Goal: Task Accomplishment & Management: Manage account settings

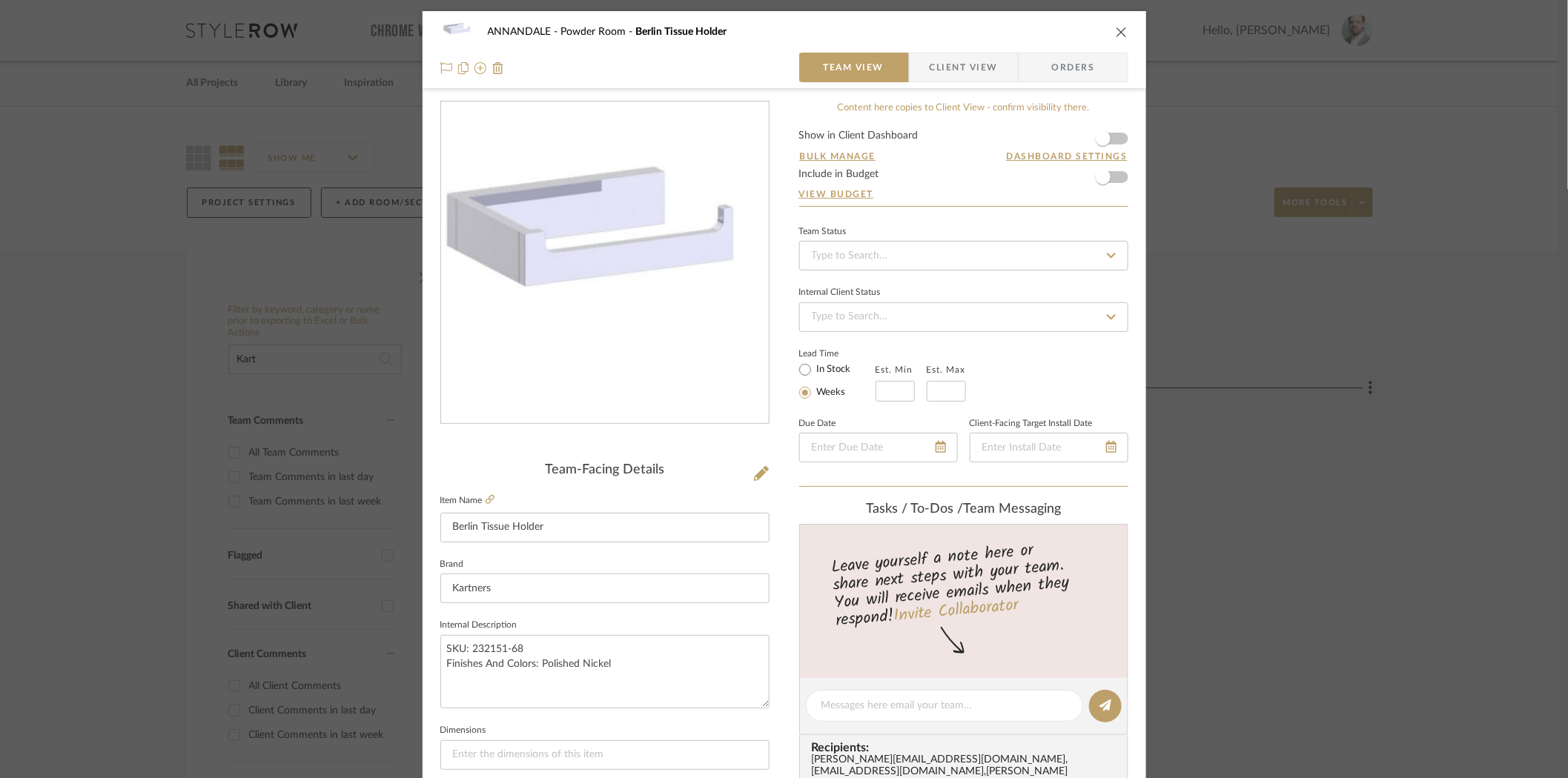
scroll to position [38, 0]
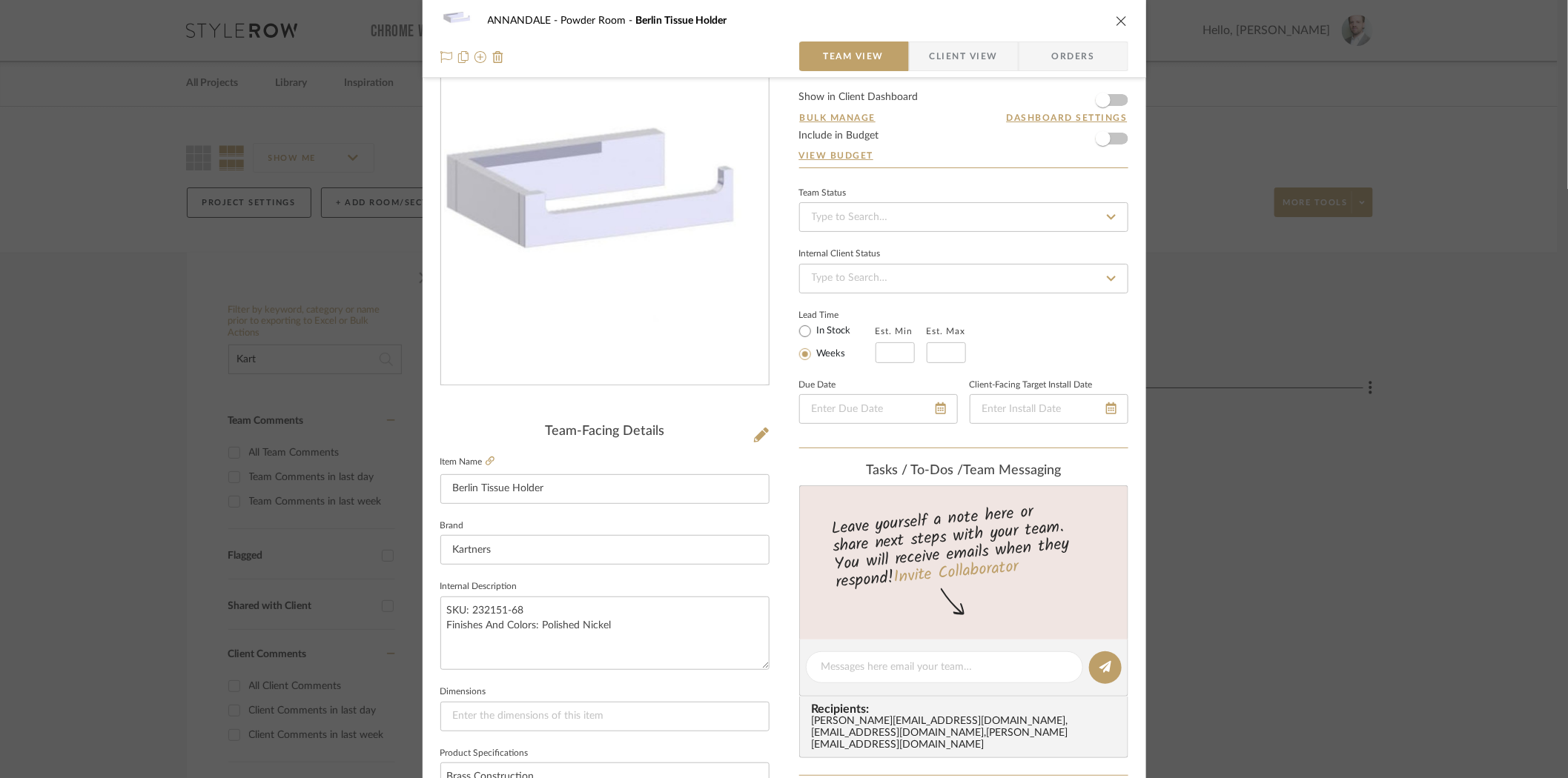
click at [1116, 19] on icon "close" at bounding box center [1122, 21] width 12 height 12
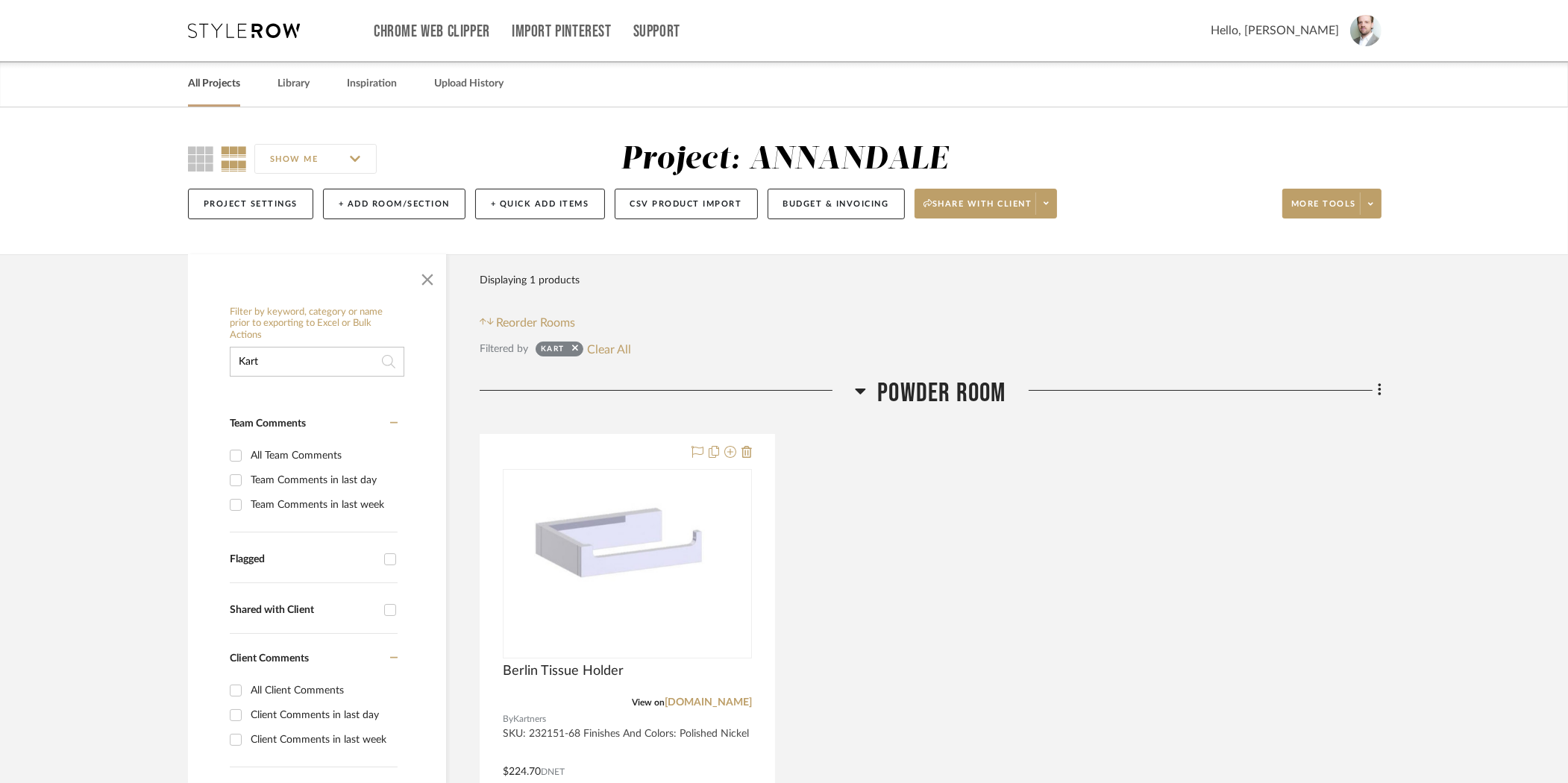
click at [228, 74] on link "All Projects" at bounding box center [214, 84] width 52 height 20
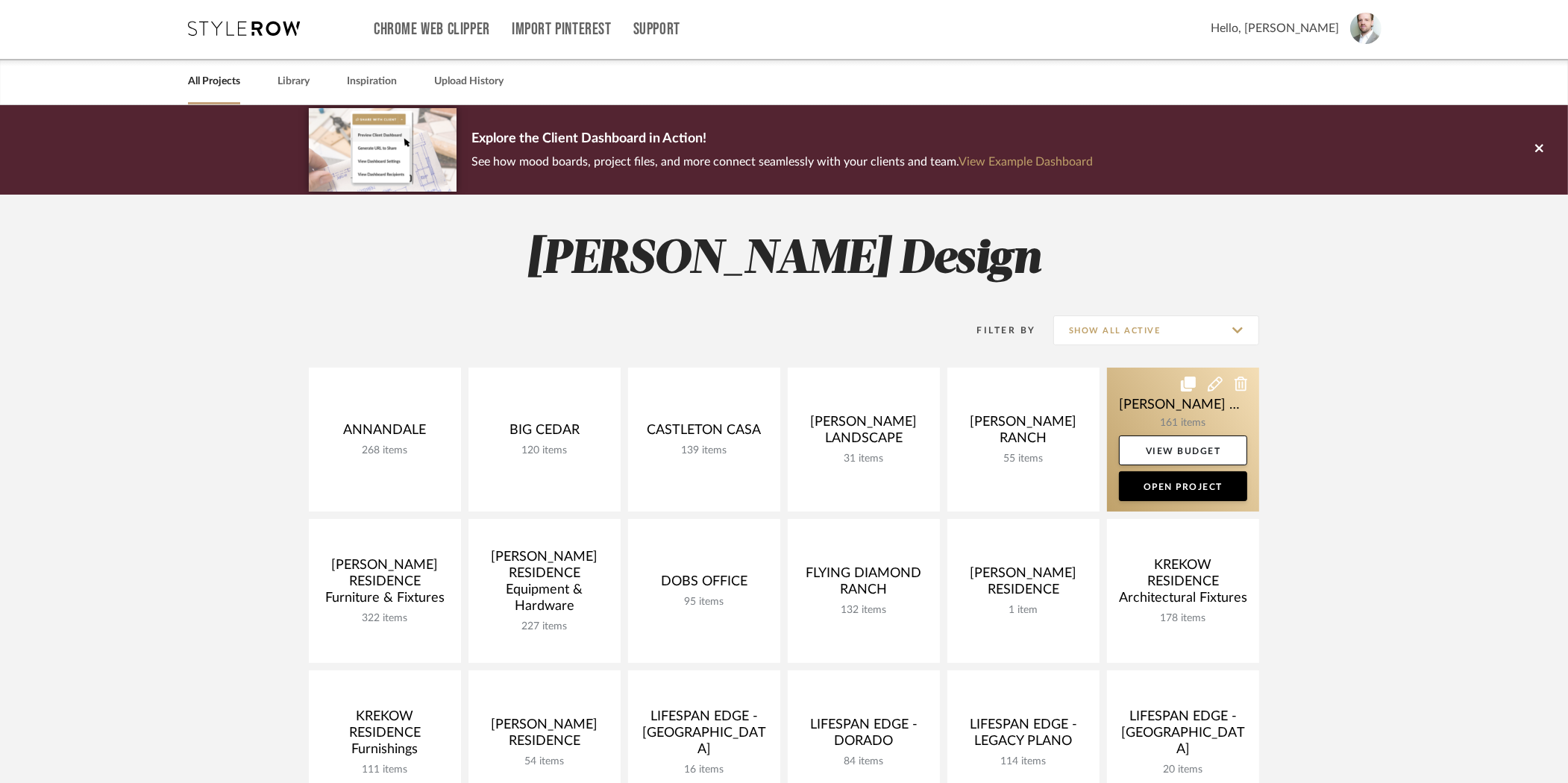
scroll to position [3, 0]
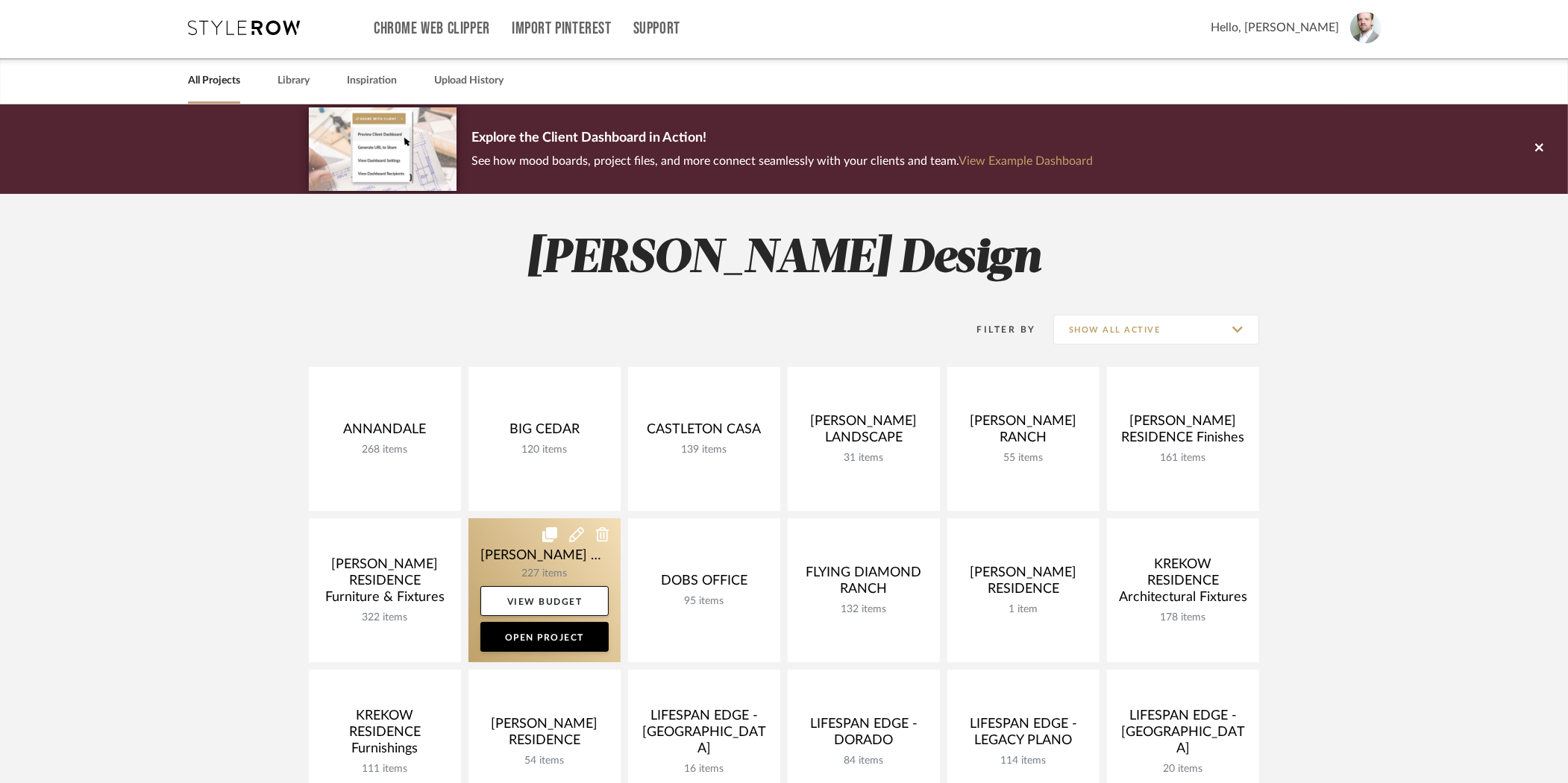
click at [543, 555] on link at bounding box center [545, 590] width 152 height 144
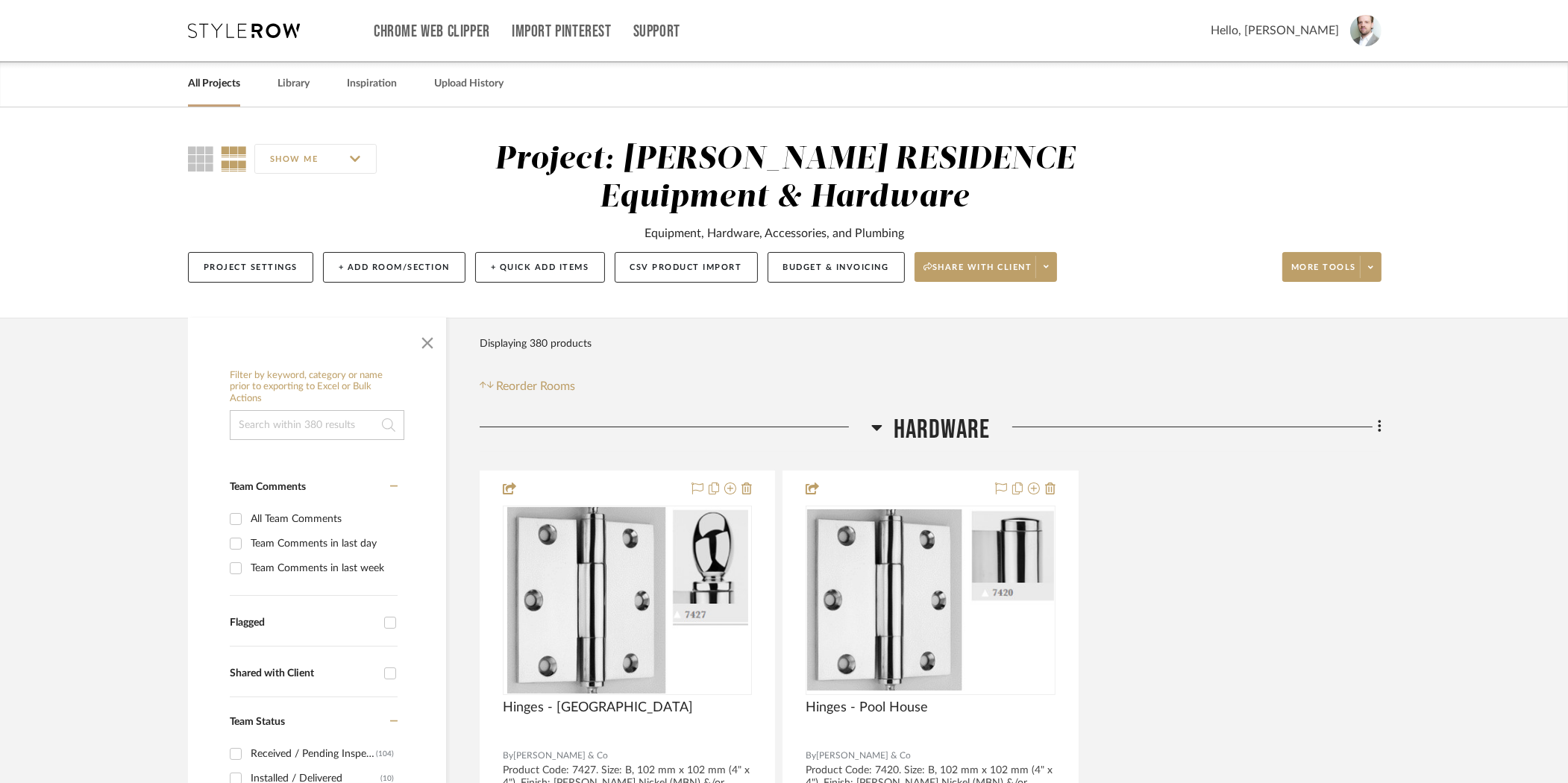
click at [327, 418] on input at bounding box center [316, 425] width 175 height 30
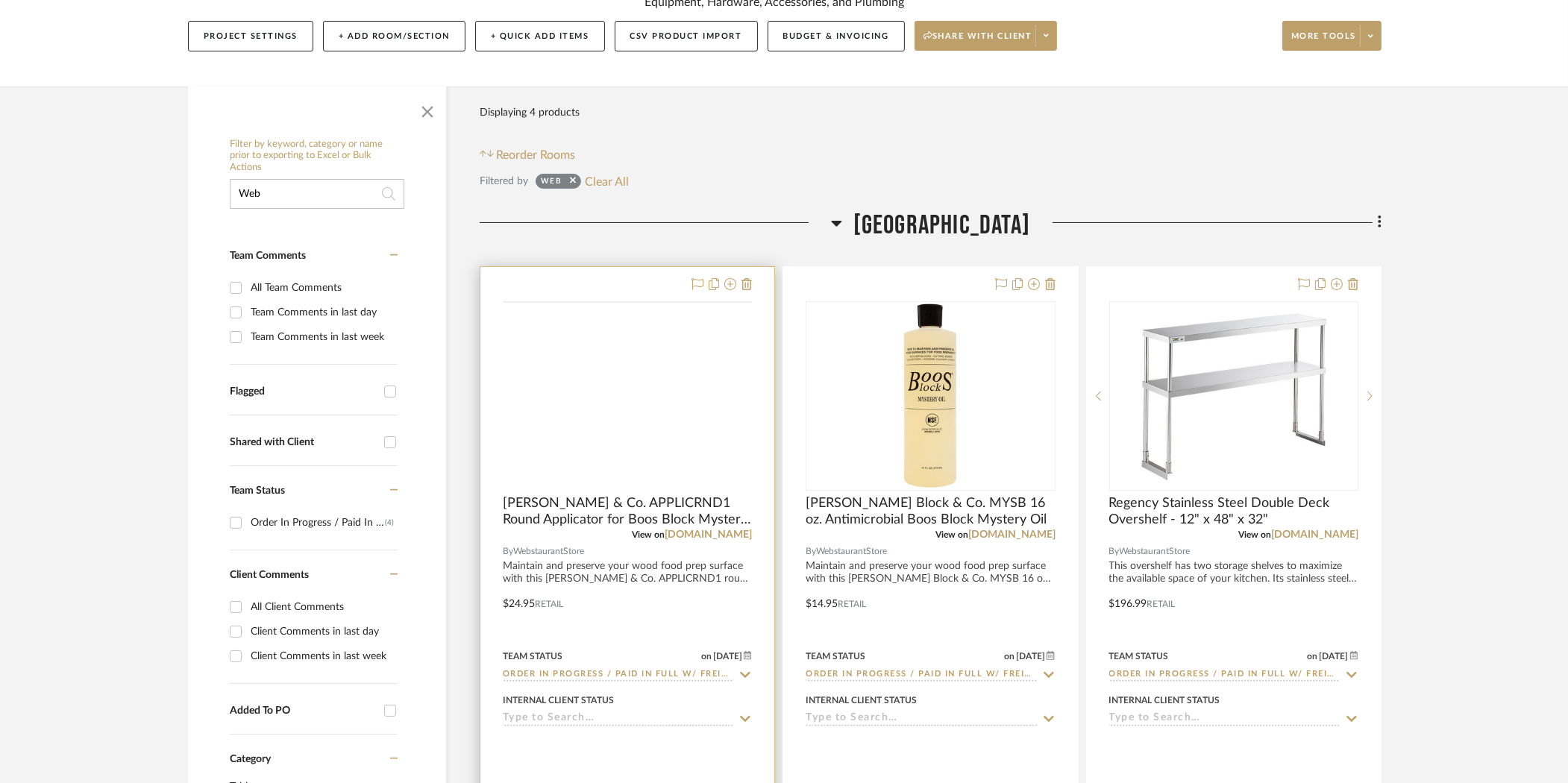
scroll to position [266, 0]
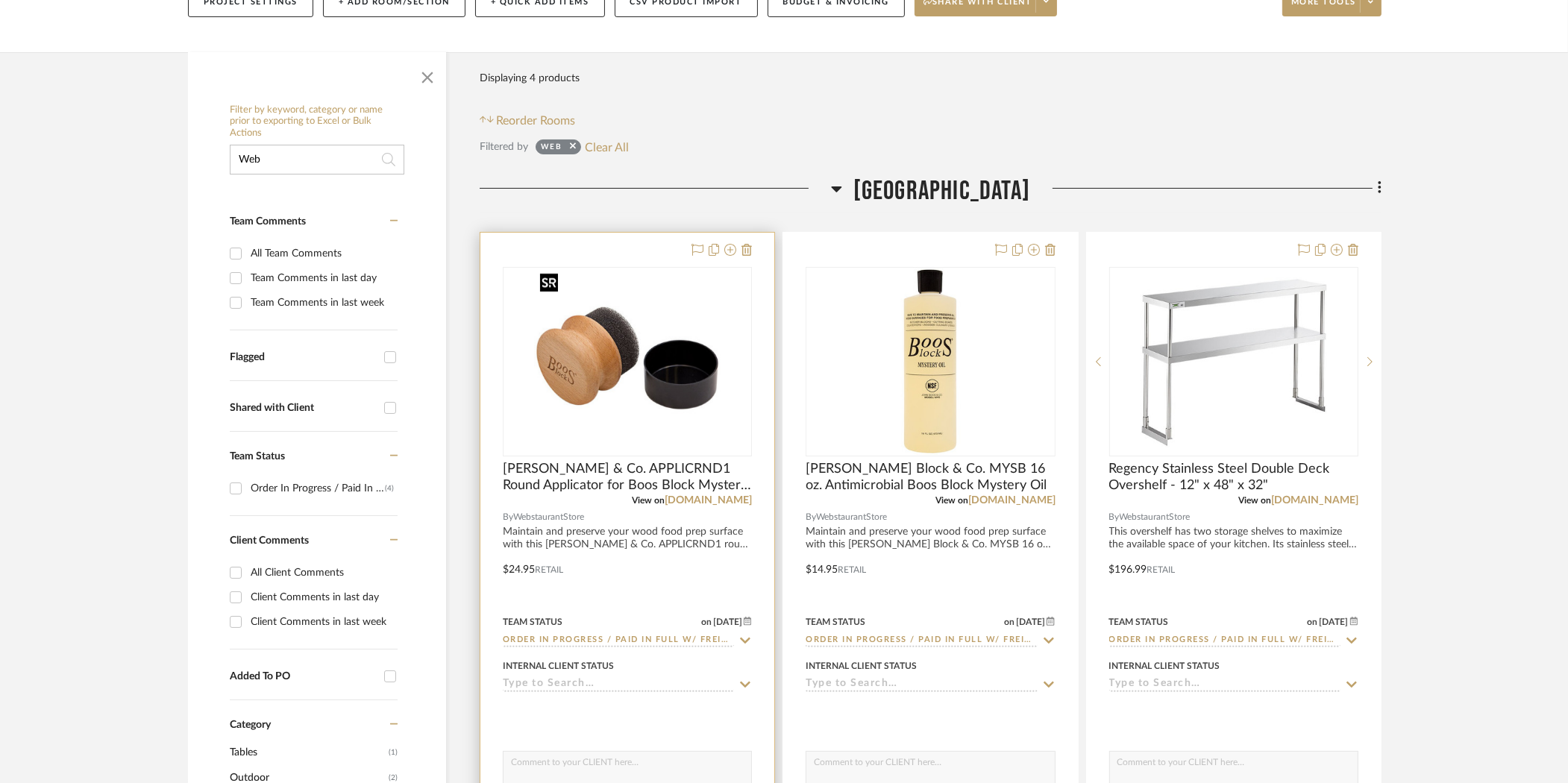
type input "Web"
click at [665, 351] on div at bounding box center [628, 362] width 249 height 190
click at [639, 360] on img "0" at bounding box center [627, 362] width 187 height 187
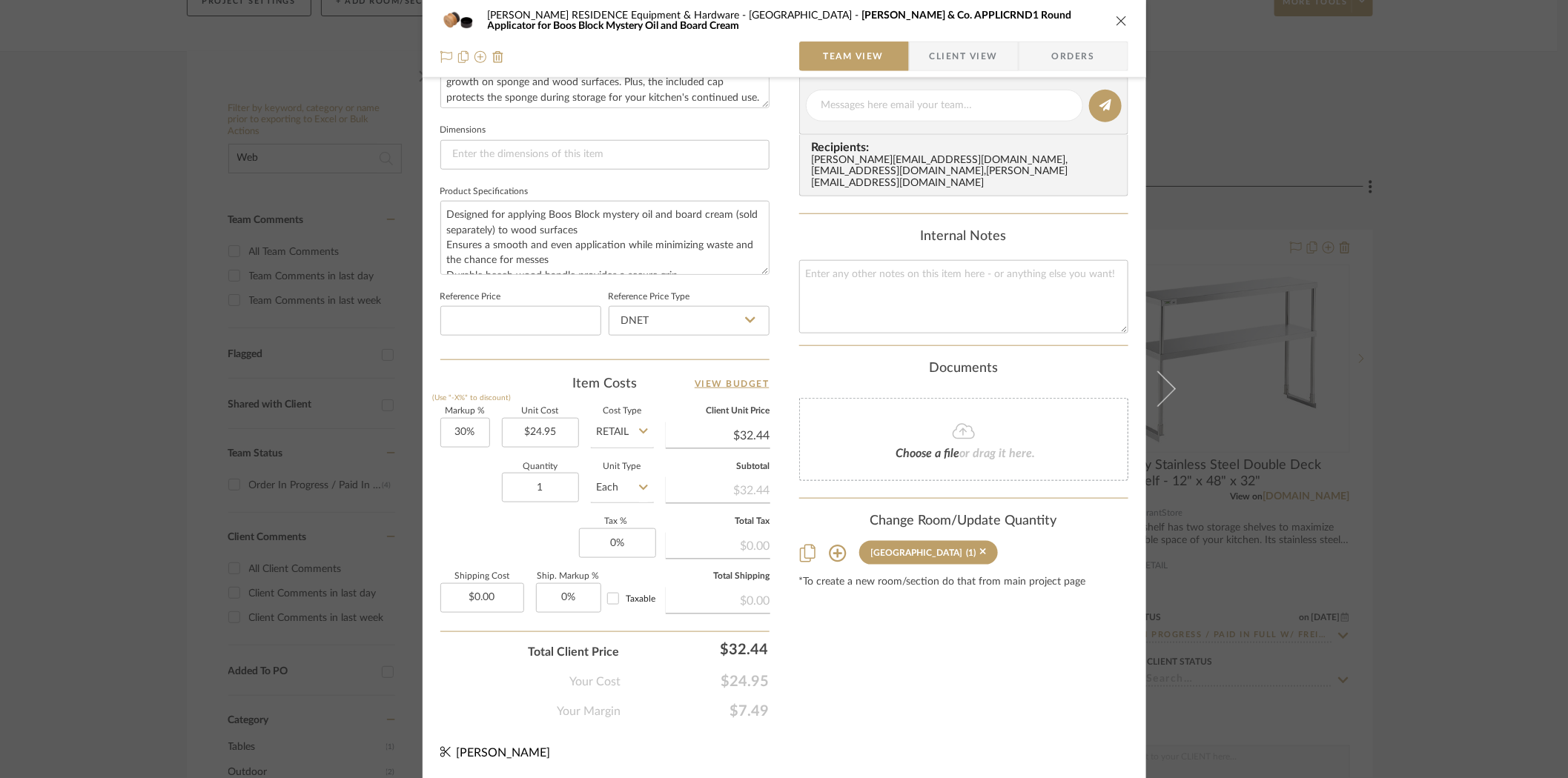
scroll to position [601, 0]
click at [456, 430] on input "30%" at bounding box center [465, 432] width 50 height 29
click at [456, 430] on input "30" at bounding box center [465, 432] width 50 height 29
type input "25%"
type input "24.95"
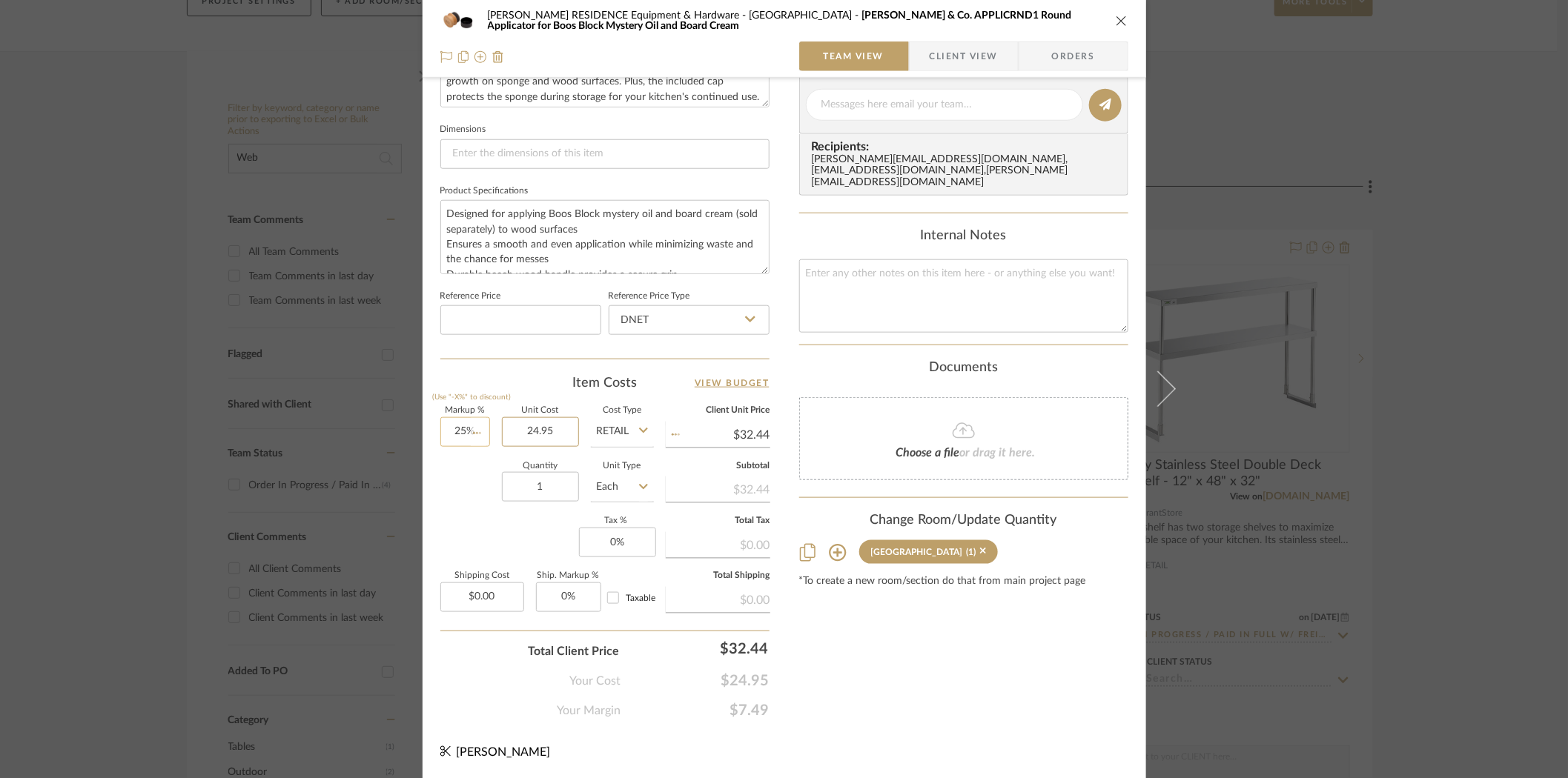
type input "$31.19"
type input "24.95"
click at [473, 429] on input "25%" at bounding box center [465, 432] width 50 height 29
type input "25"
type input "$24.95"
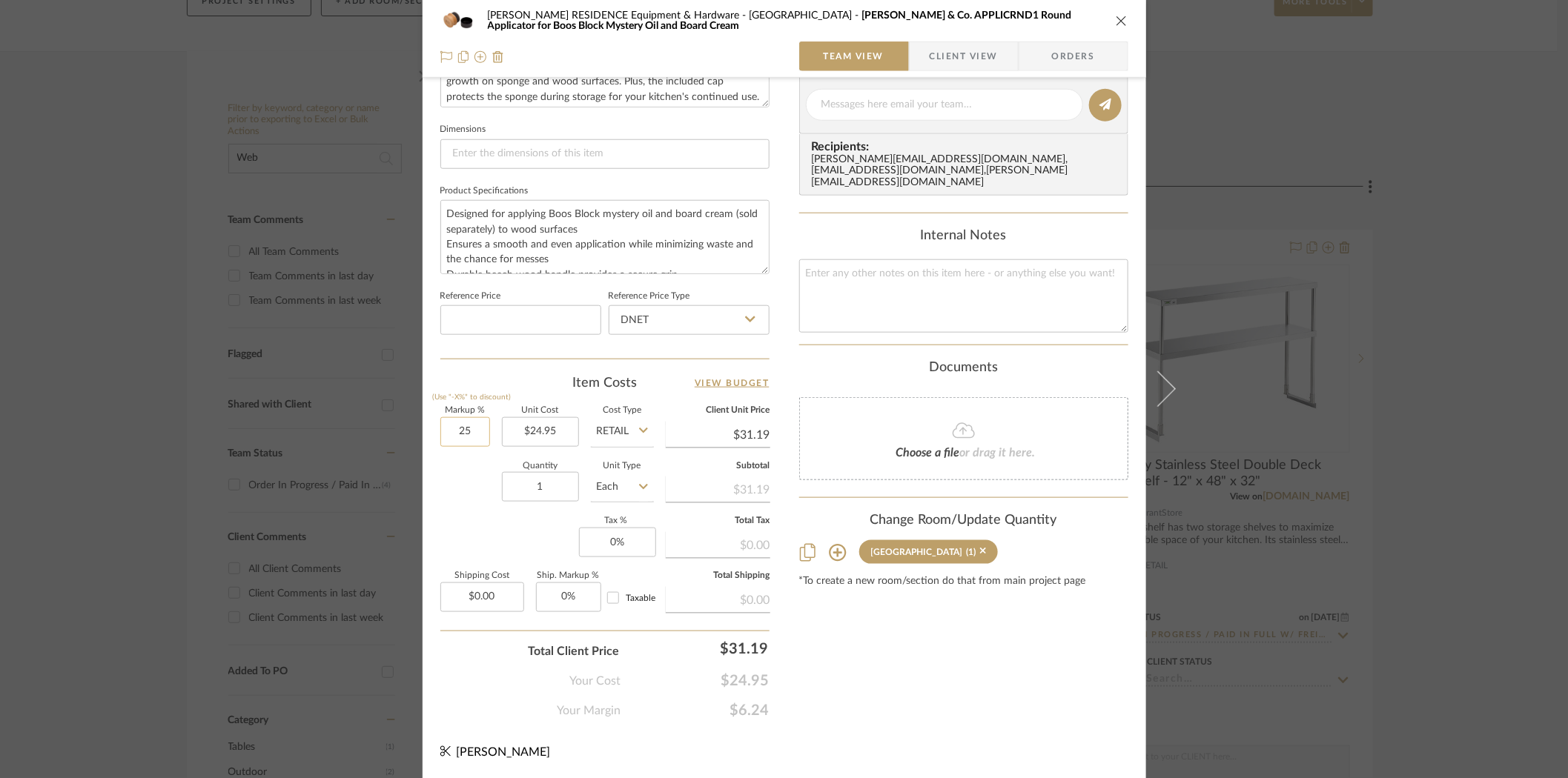
click at [473, 429] on input "25" at bounding box center [465, 432] width 50 height 29
type input "0%"
type input "24.95"
type input "$24.95"
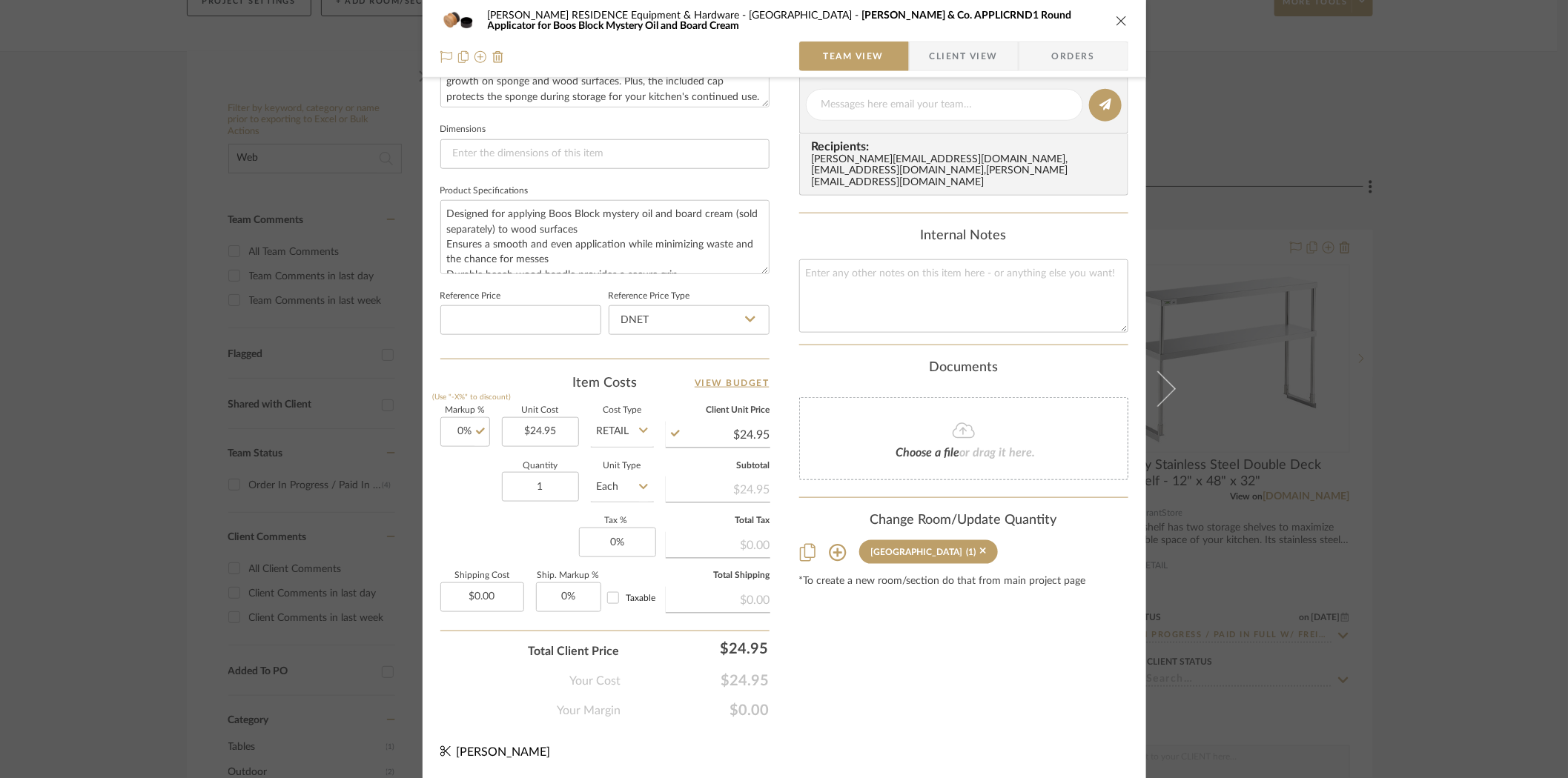
click at [467, 513] on div "Quantity 1 Unit Type Each" at bounding box center [546, 489] width 213 height 53
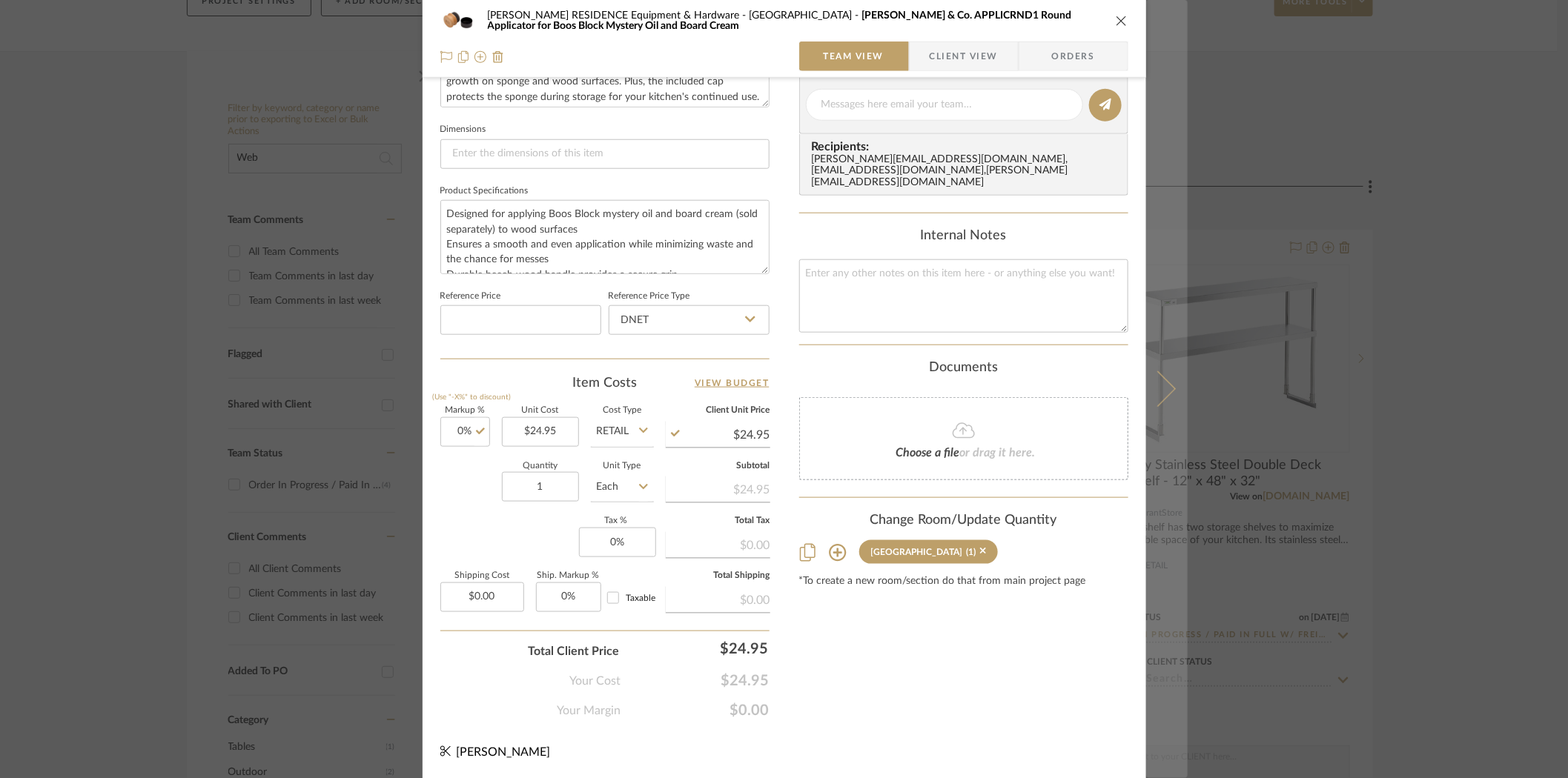
click at [1158, 381] on icon at bounding box center [1157, 389] width 35 height 35
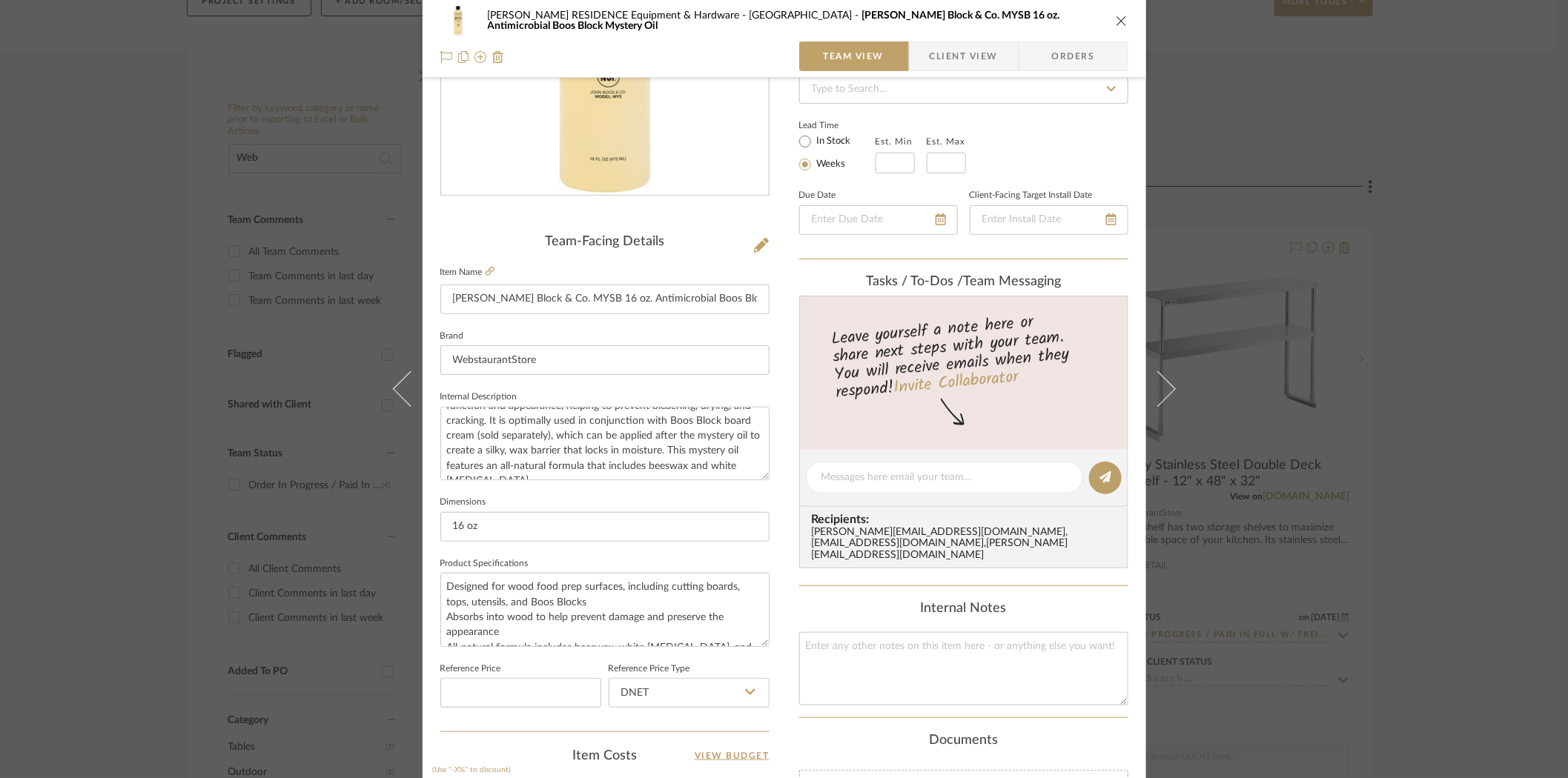
scroll to position [557, 0]
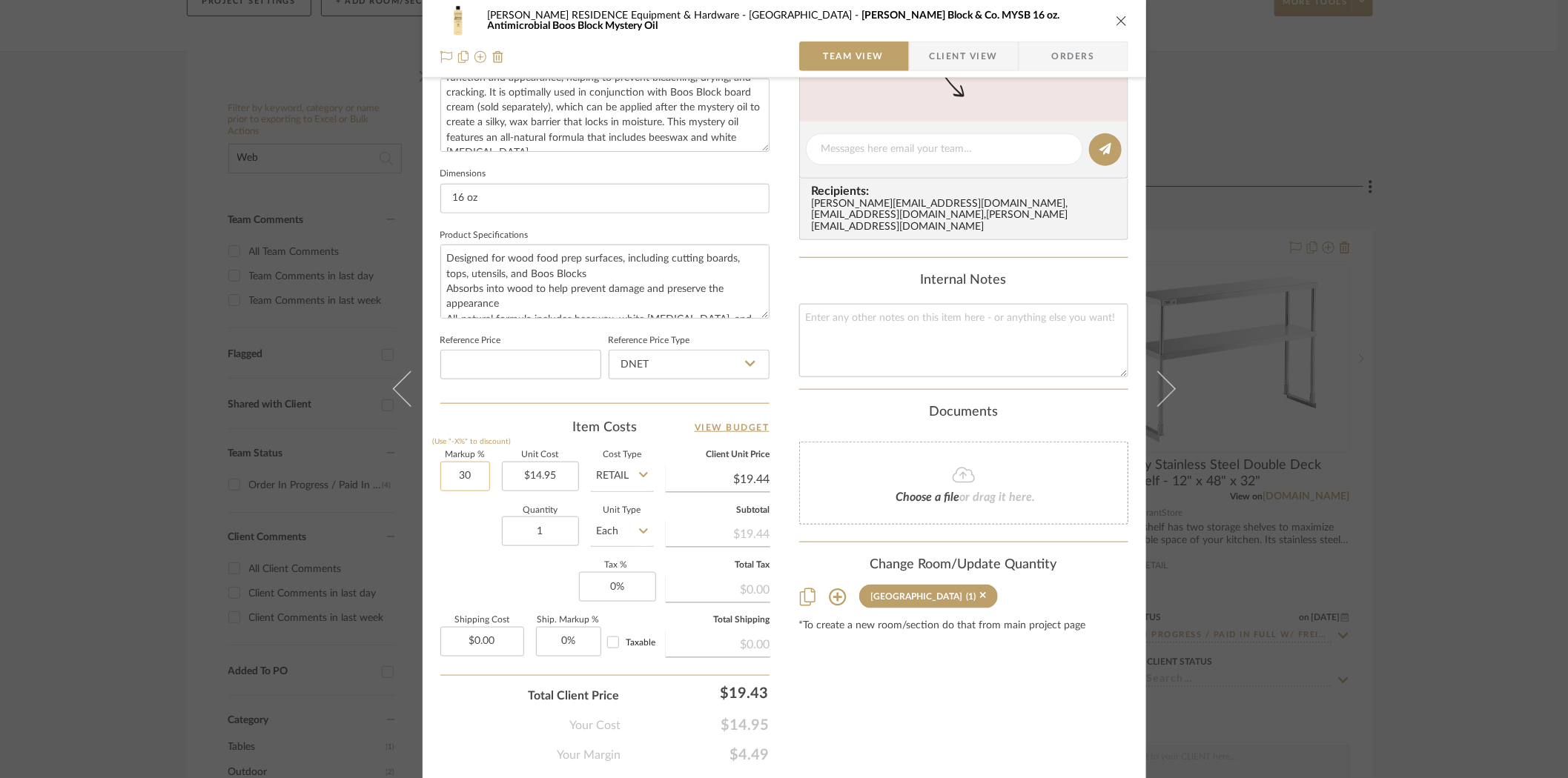
click at [458, 475] on input "30" at bounding box center [465, 476] width 50 height 29
type input "0%"
type input "14.95"
type input "$14.95"
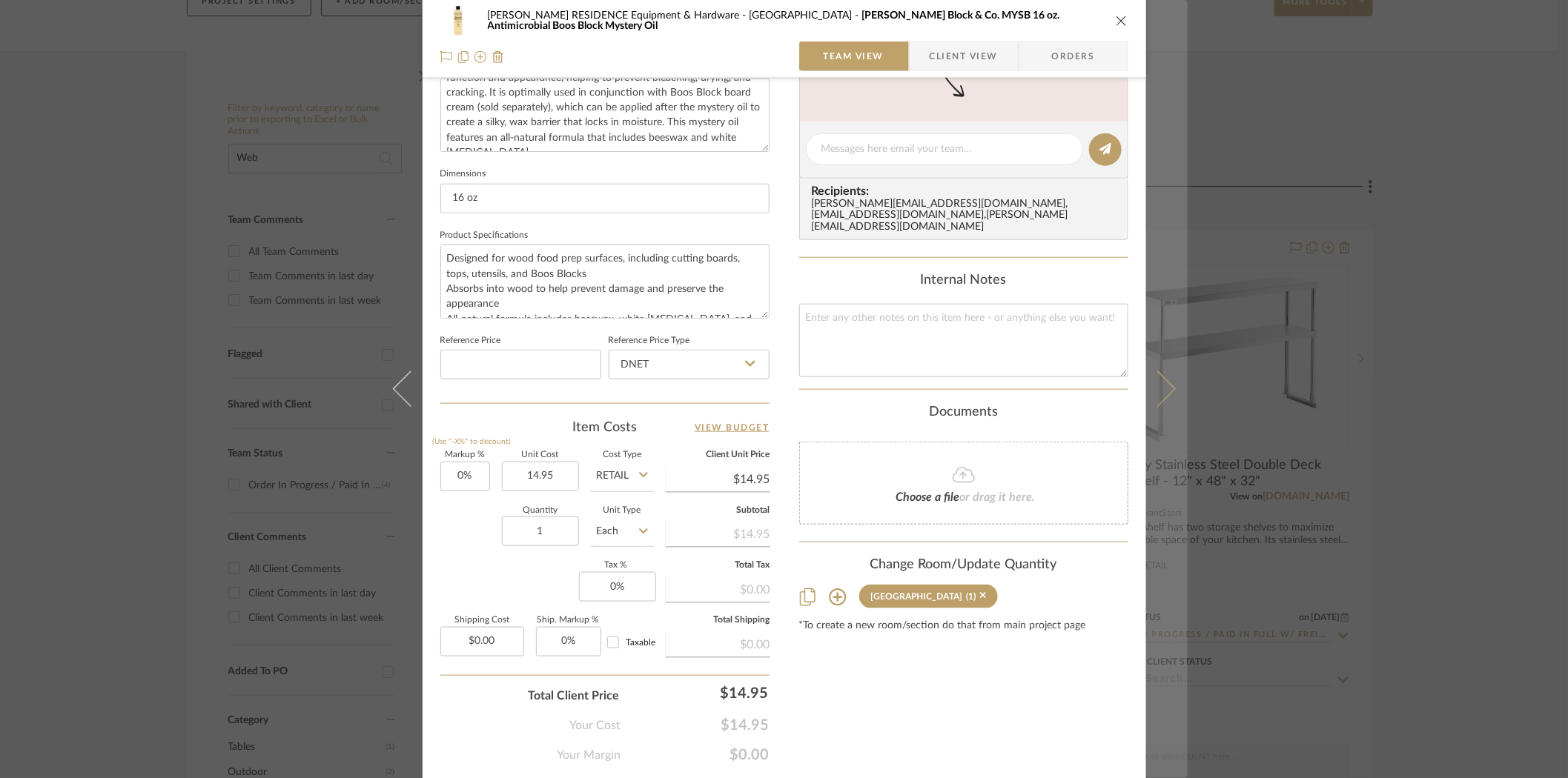
type input "$14.95"
click at [1164, 389] on icon at bounding box center [1157, 389] width 35 height 35
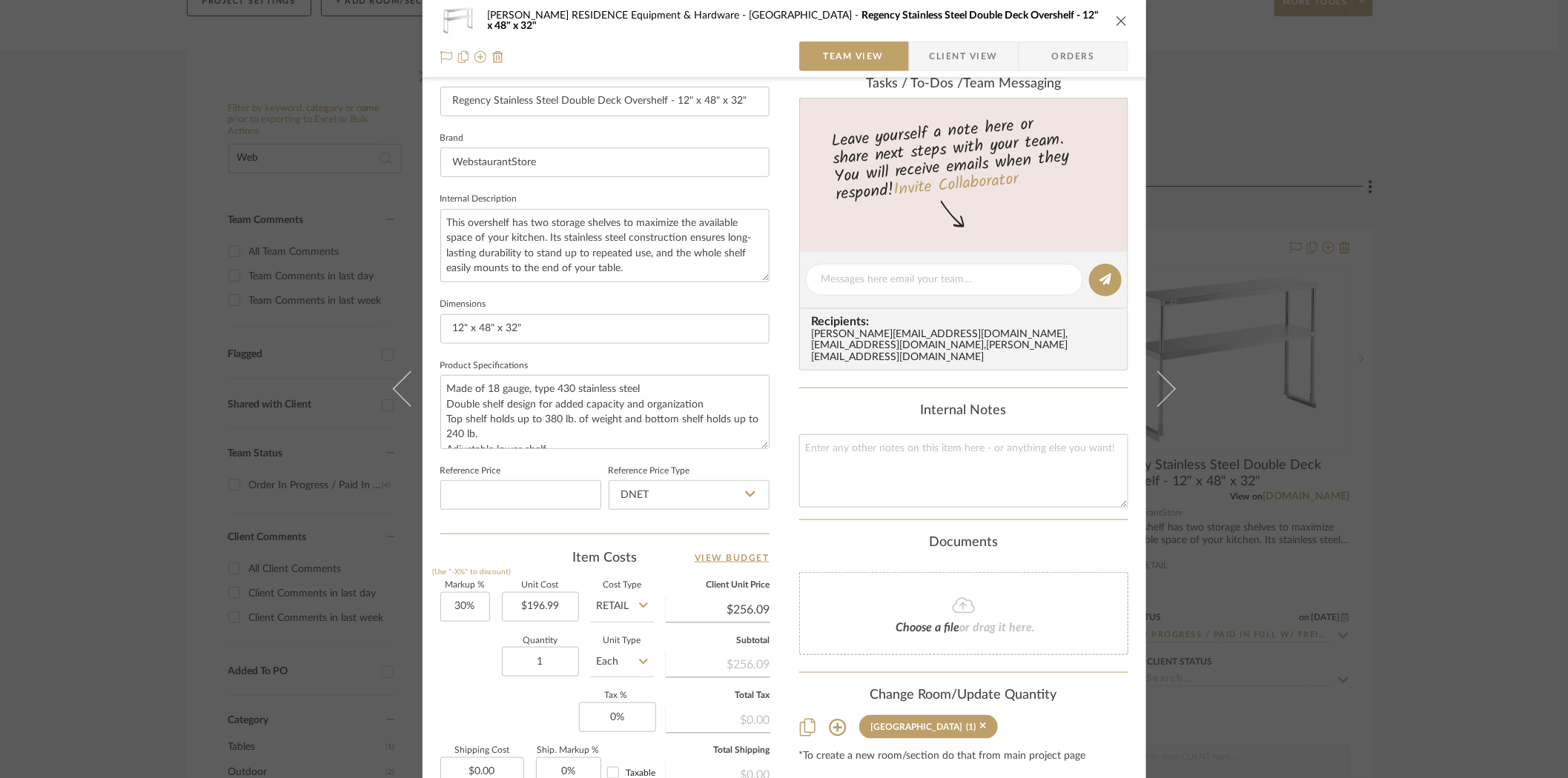
scroll to position [601, 0]
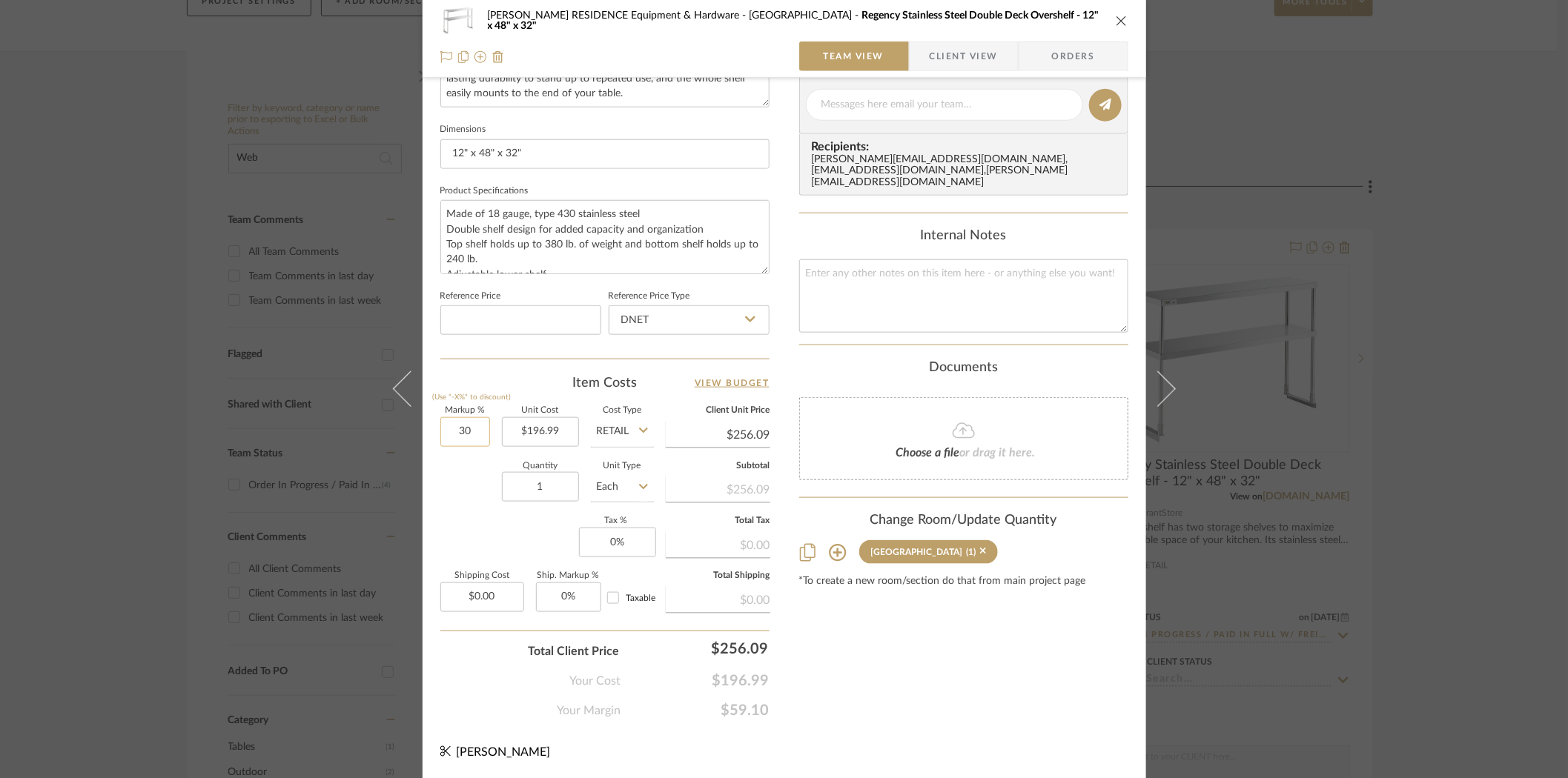
click at [473, 430] on input "30" at bounding box center [465, 432] width 50 height 29
type input "25%"
type input "196.99"
type input "$246.24"
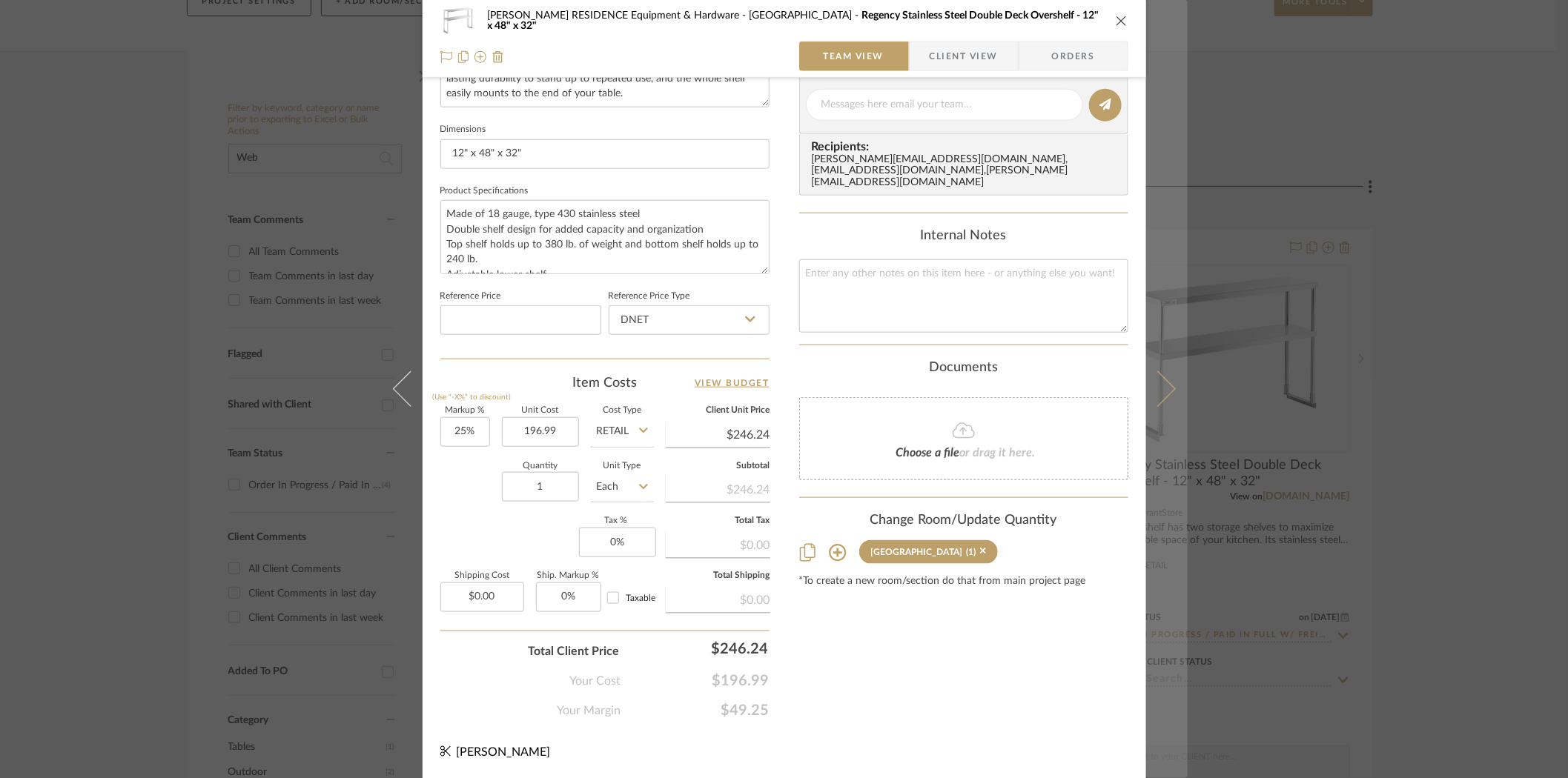
type input "$196.99"
click at [1159, 385] on icon at bounding box center [1157, 389] width 35 height 35
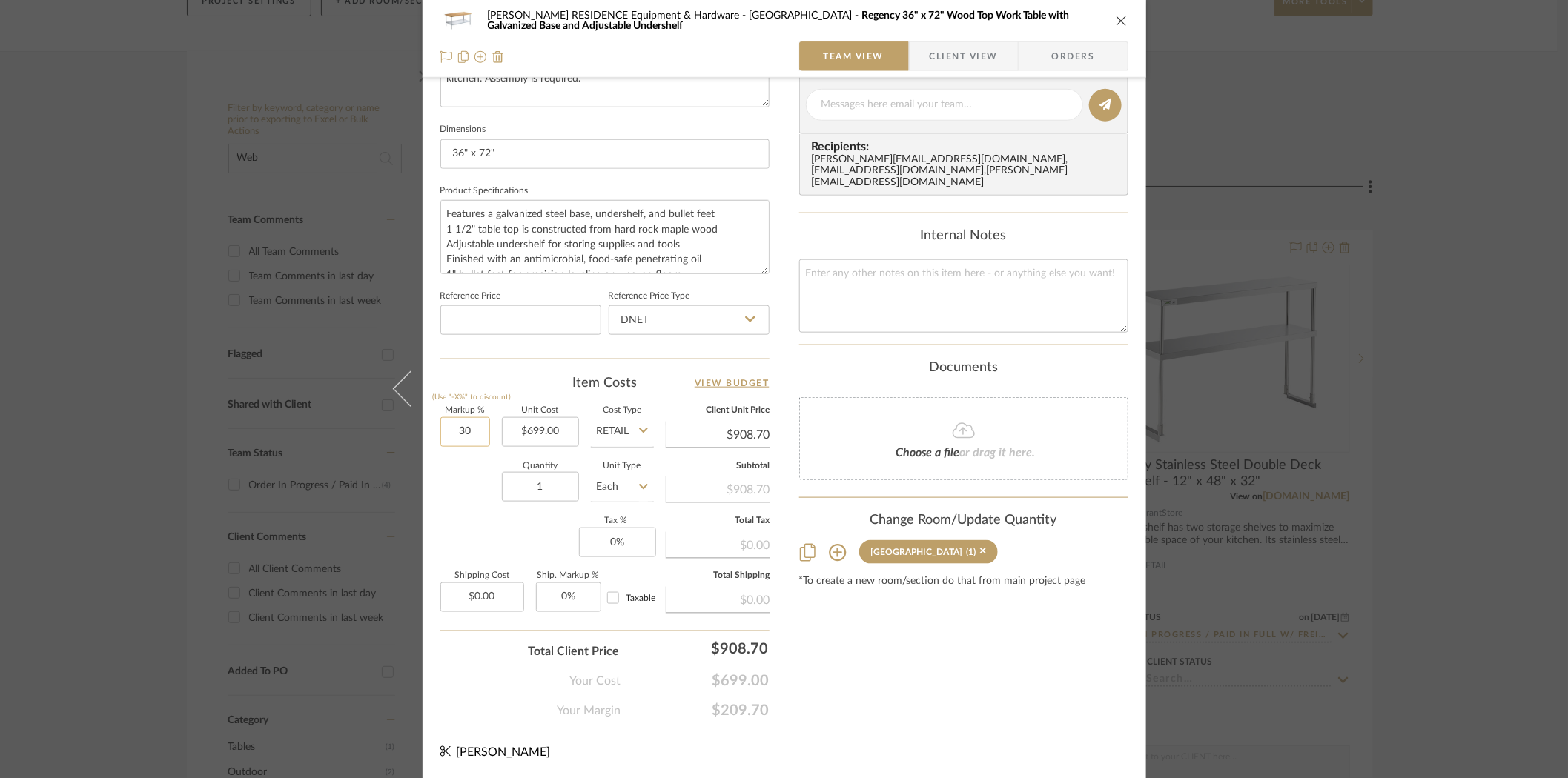
click at [464, 427] on input "30" at bounding box center [465, 432] width 50 height 29
type input "25%"
type input "699.00"
type input "$873.75"
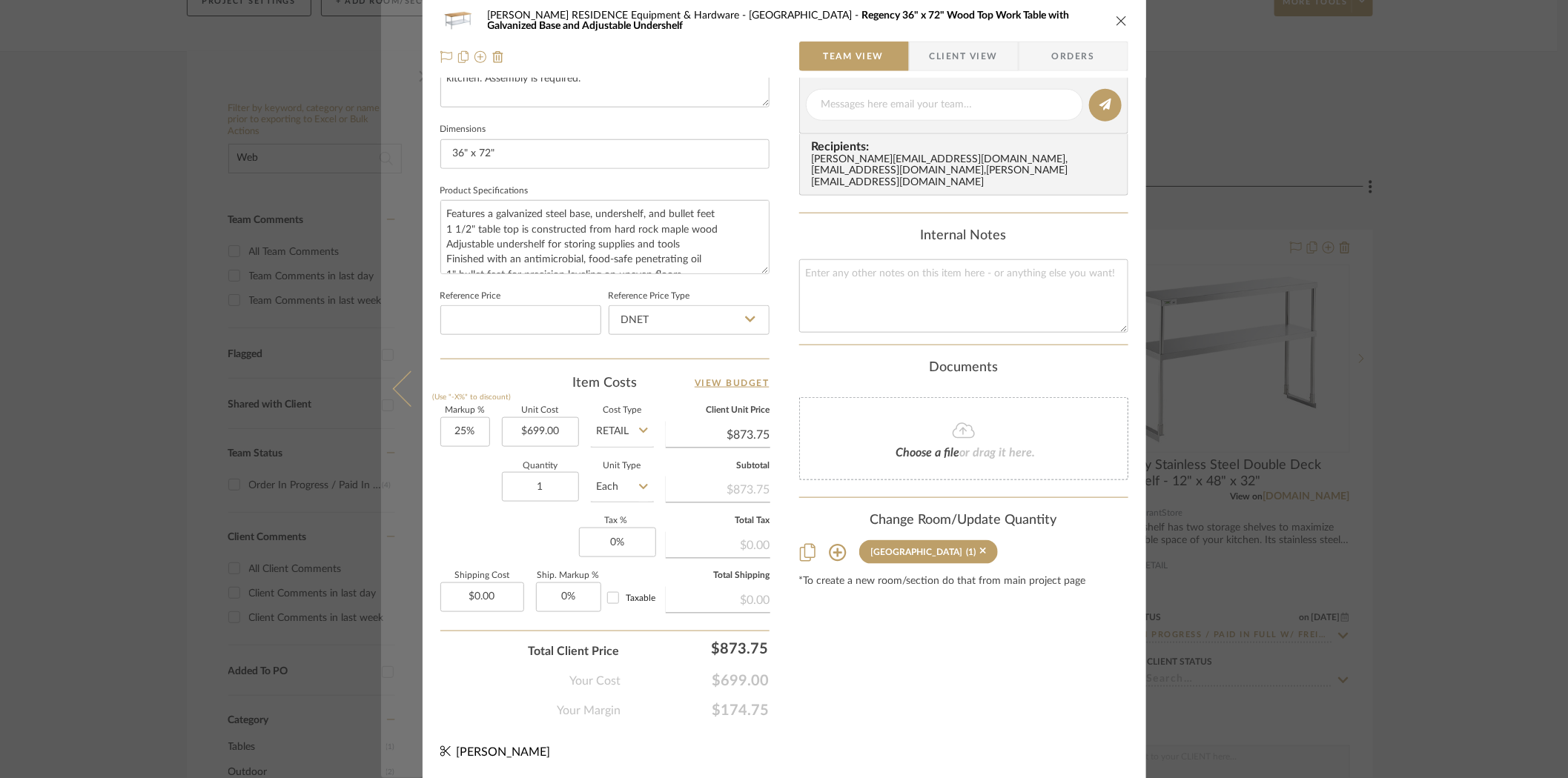
scroll to position [0, 0]
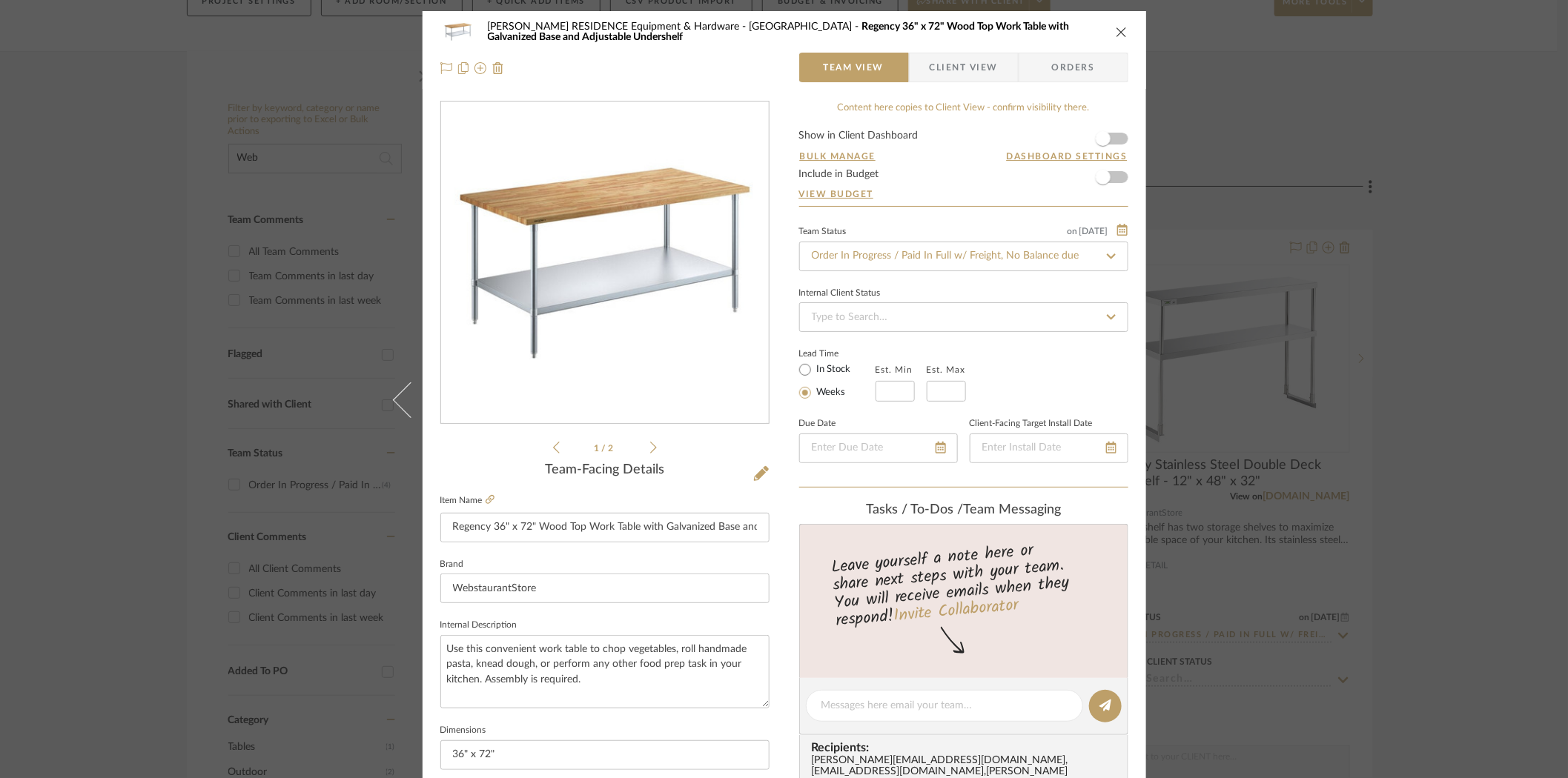
type input "$699.00"
click at [1116, 31] on icon "close" at bounding box center [1122, 31] width 12 height 12
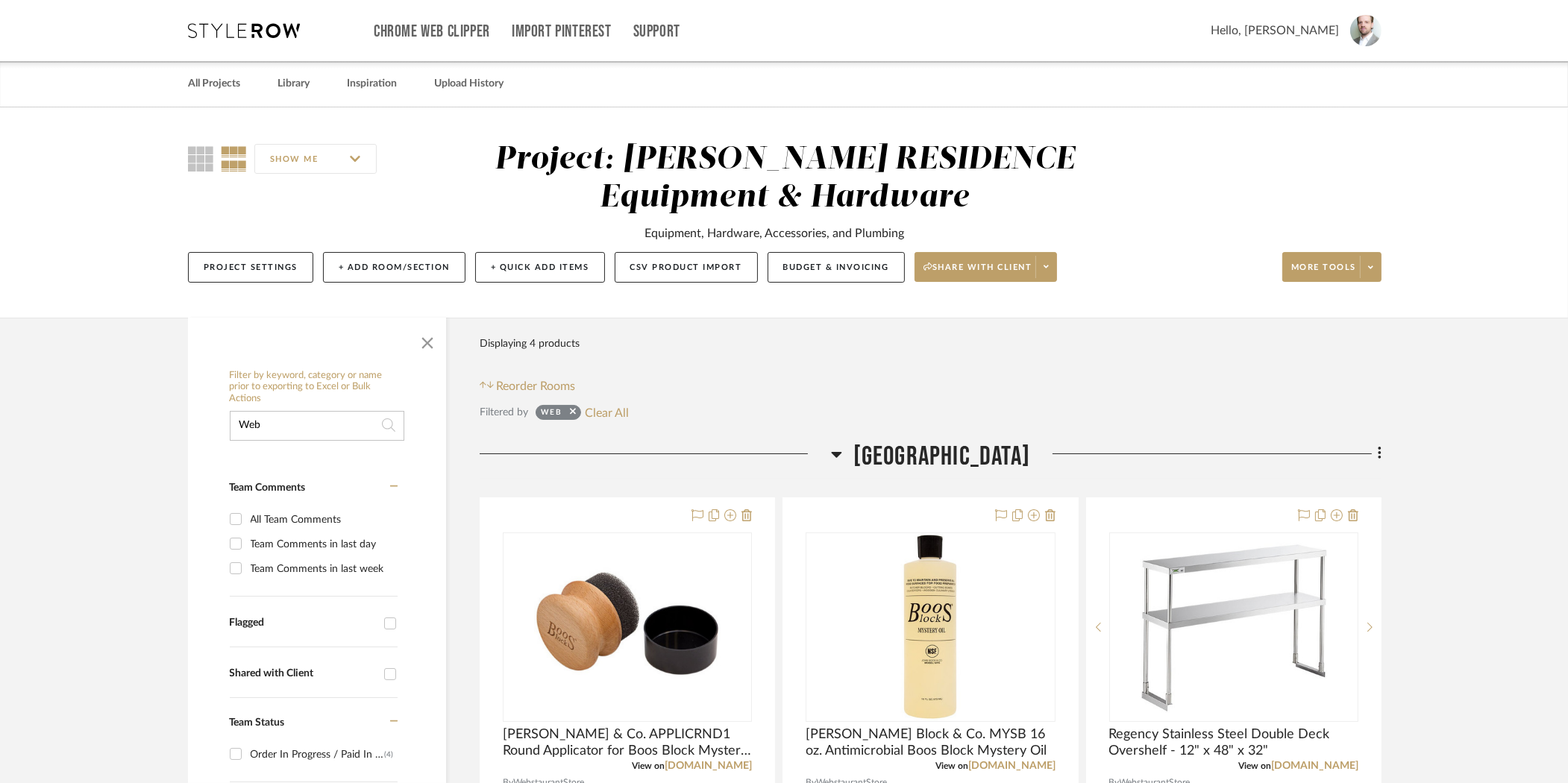
click at [246, 35] on icon at bounding box center [243, 30] width 112 height 15
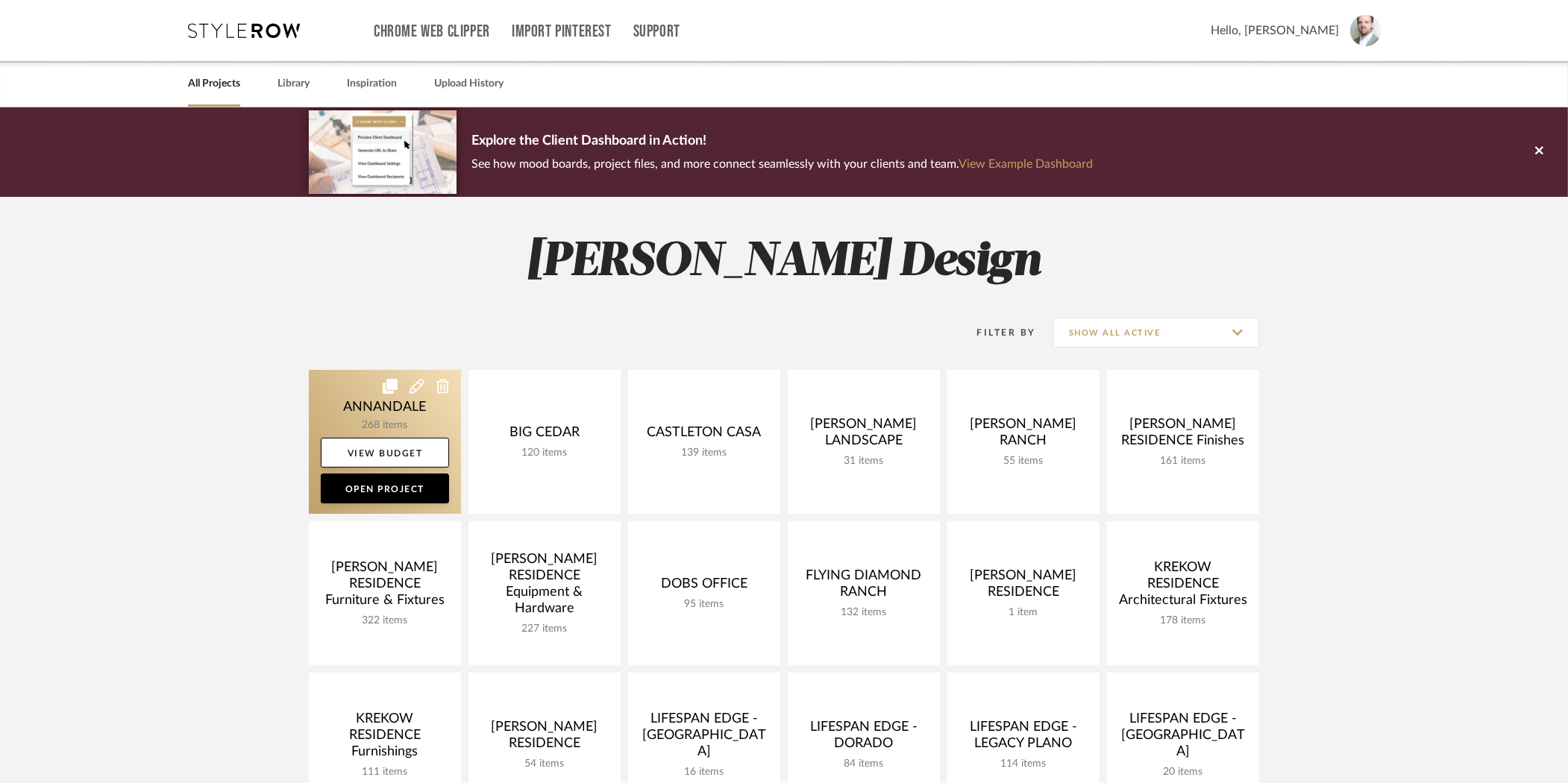
click at [384, 419] on link at bounding box center [385, 442] width 152 height 144
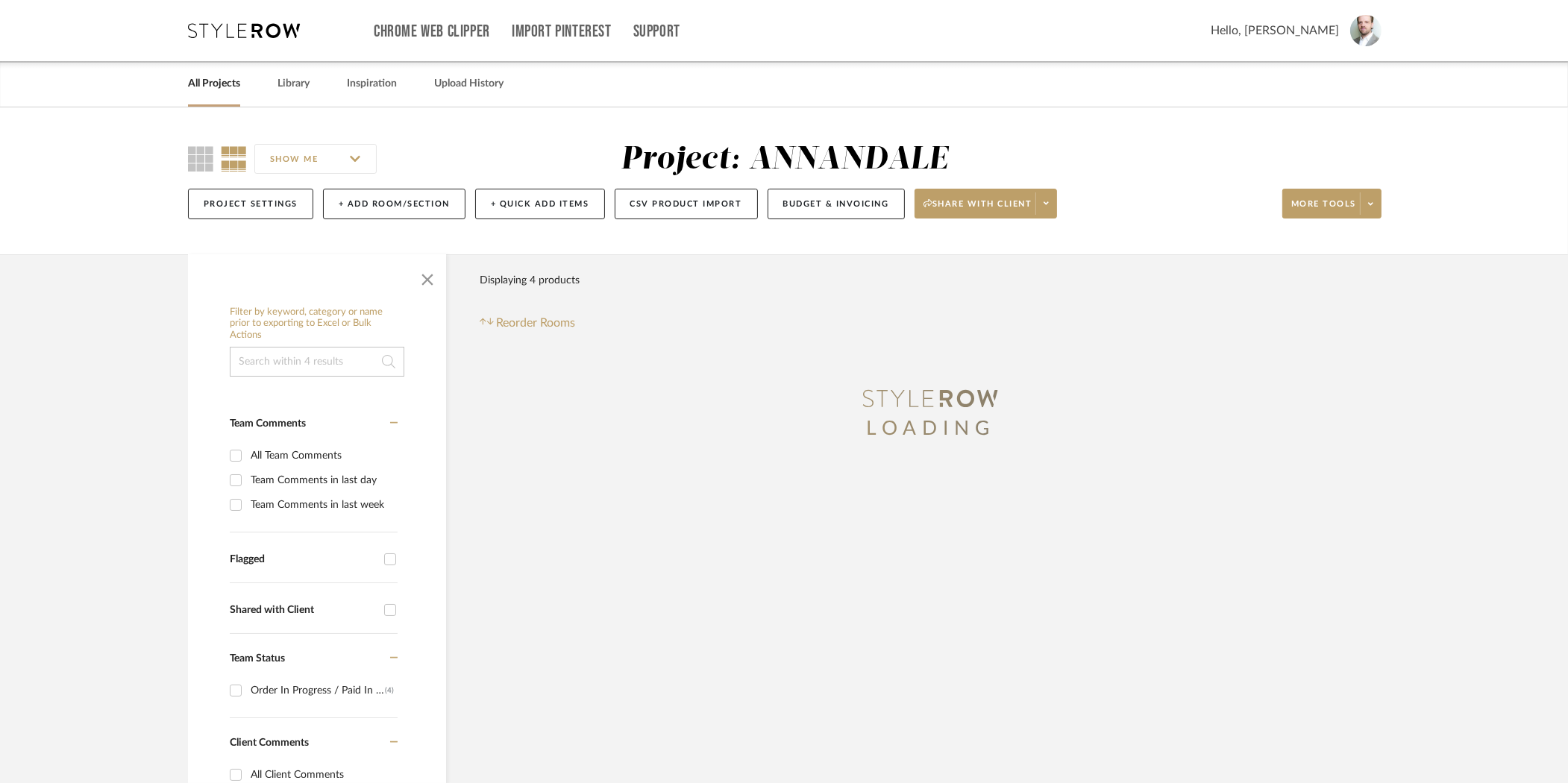
click at [319, 354] on input at bounding box center [316, 362] width 175 height 30
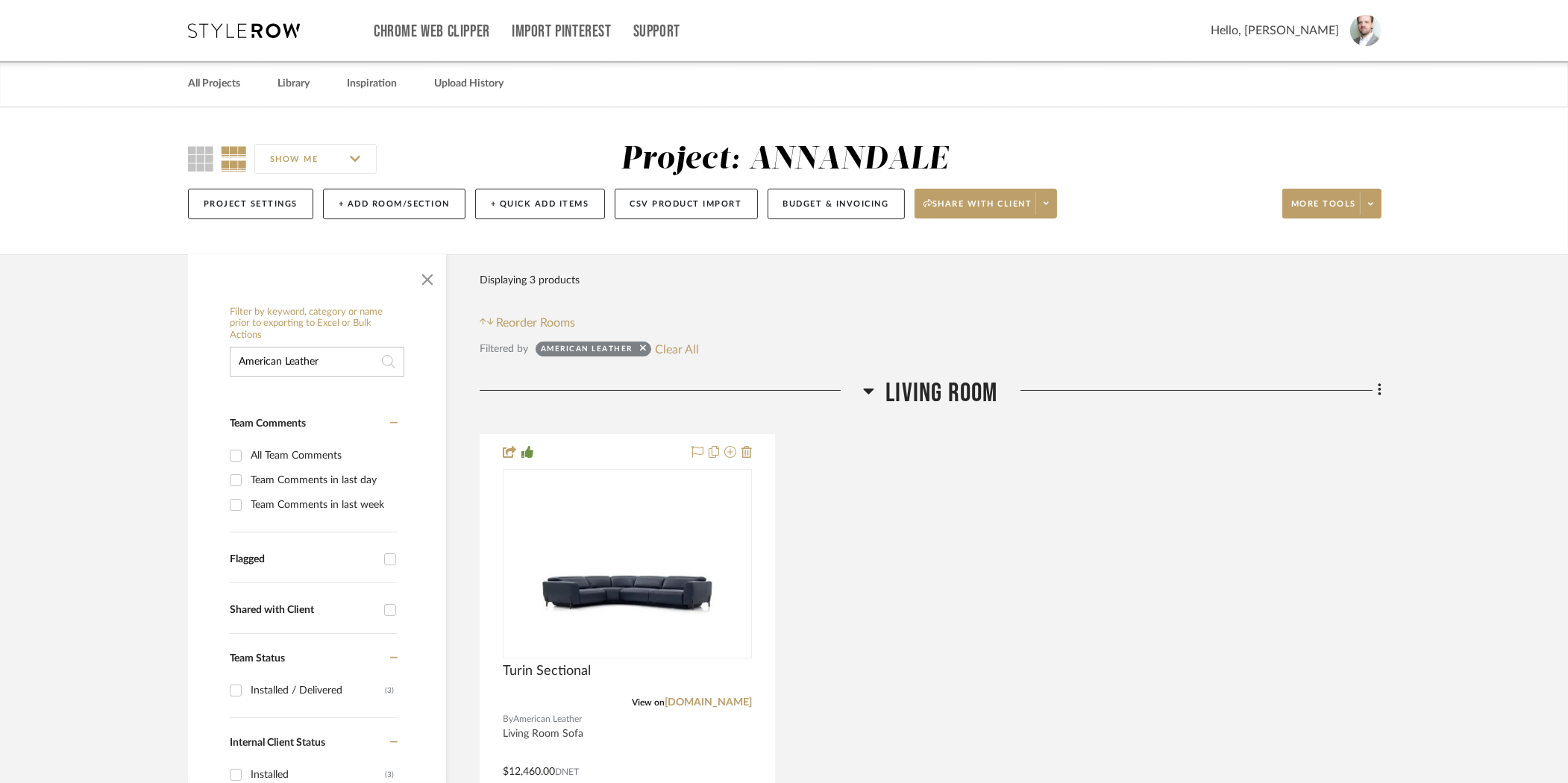
click at [318, 357] on input "American Leather" at bounding box center [316, 362] width 175 height 30
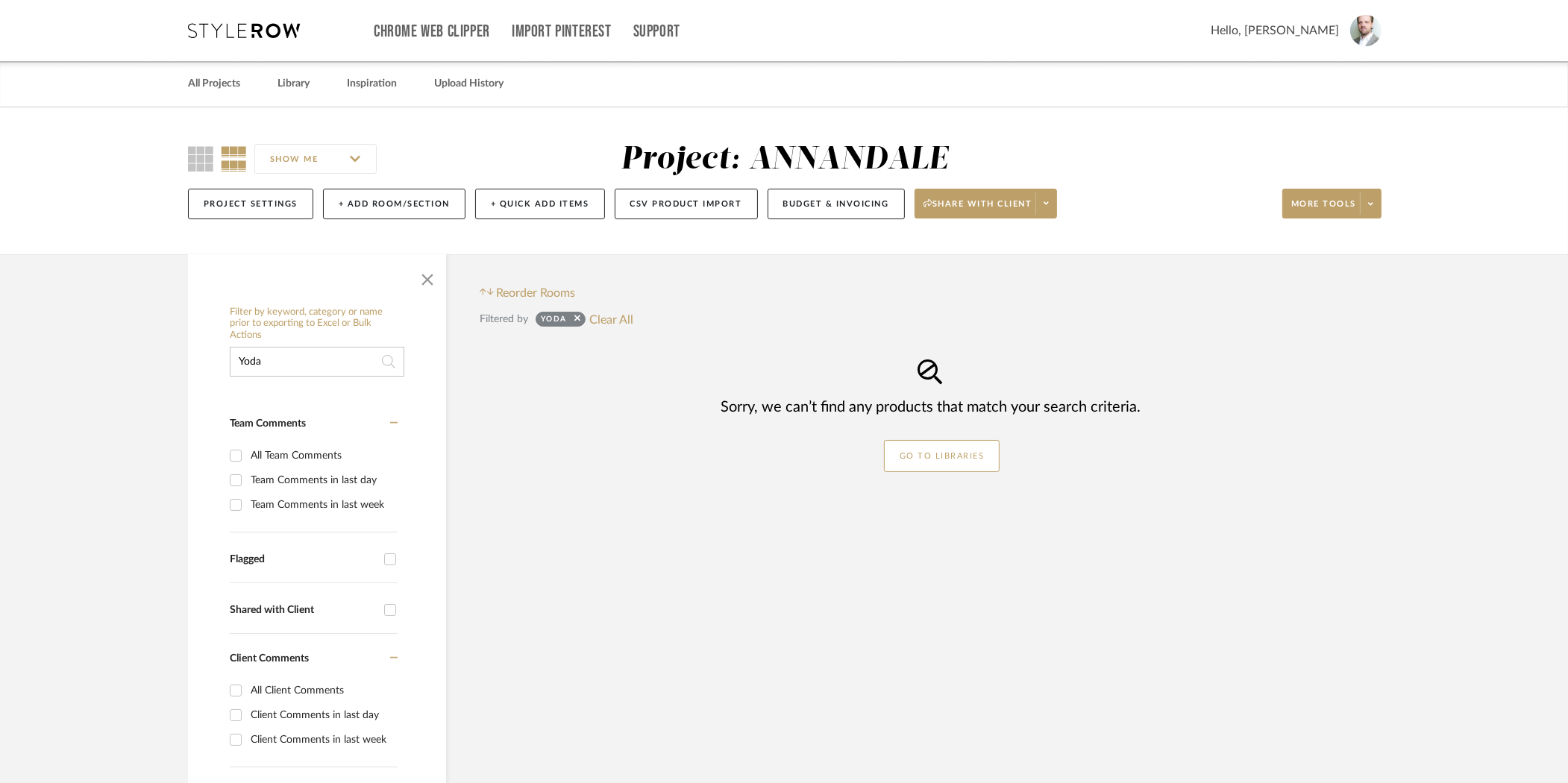
click at [296, 369] on input "Yoda" at bounding box center [316, 362] width 175 height 30
type input "Keramik"
